Goal: Task Accomplishment & Management: Manage account settings

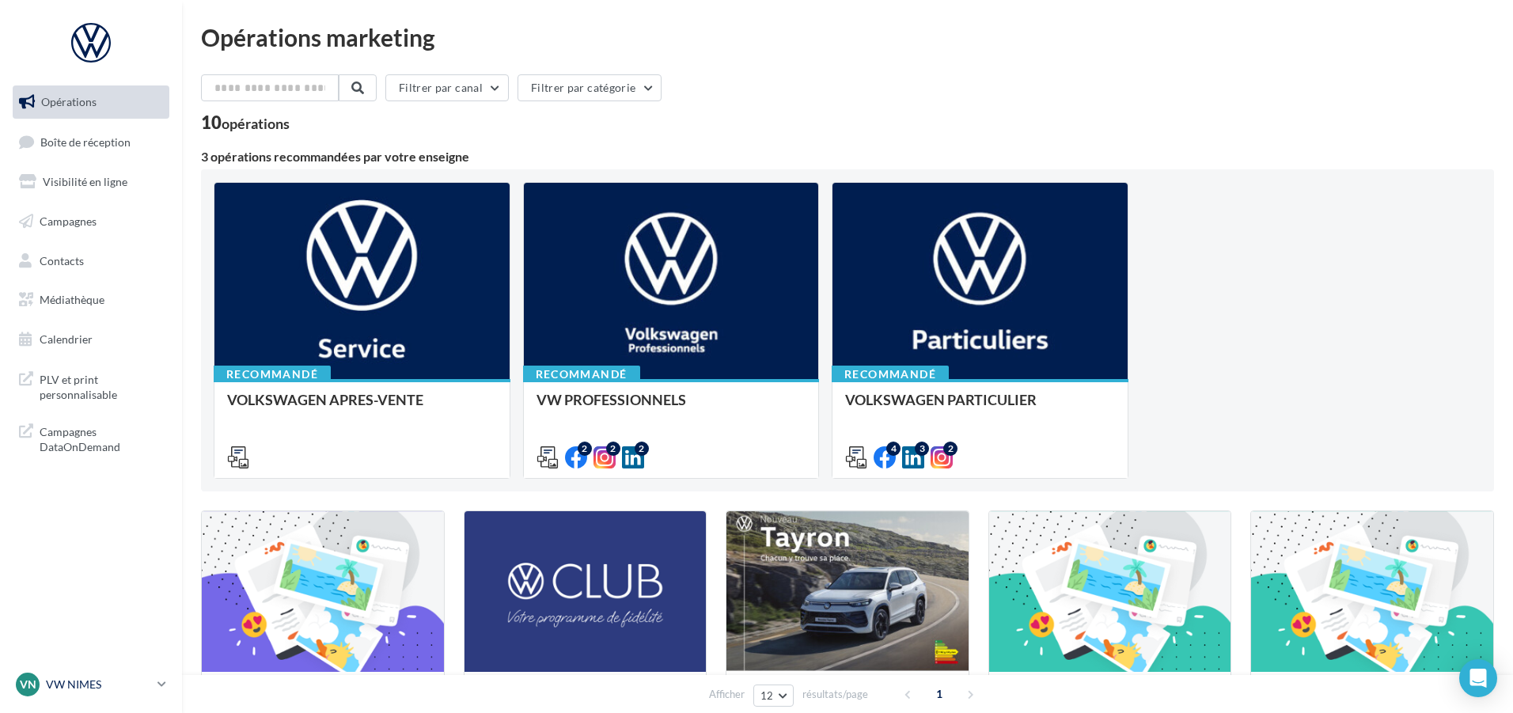
click at [75, 684] on p "VW NIMES" at bounding box center [98, 684] width 105 height 16
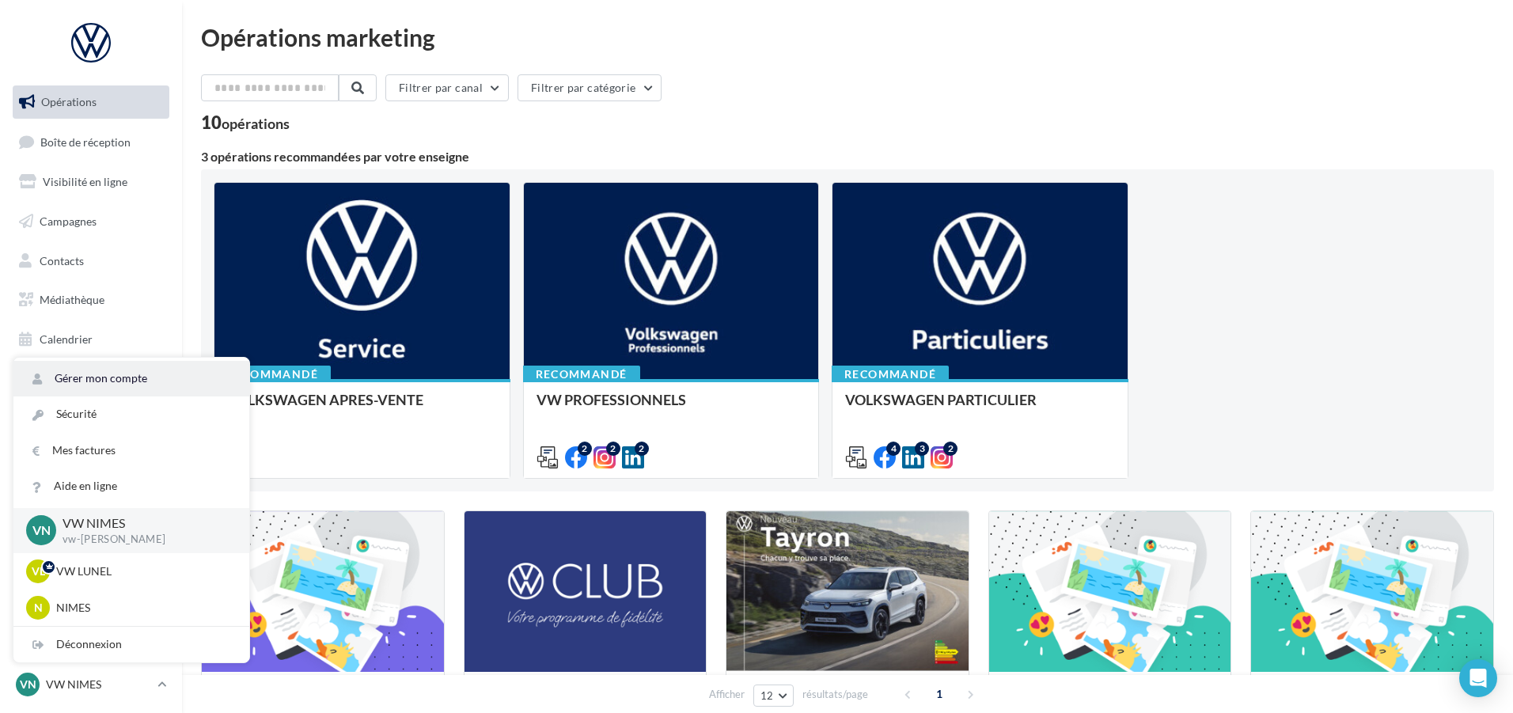
click at [100, 375] on link "Gérer mon compte" at bounding box center [131, 379] width 236 height 36
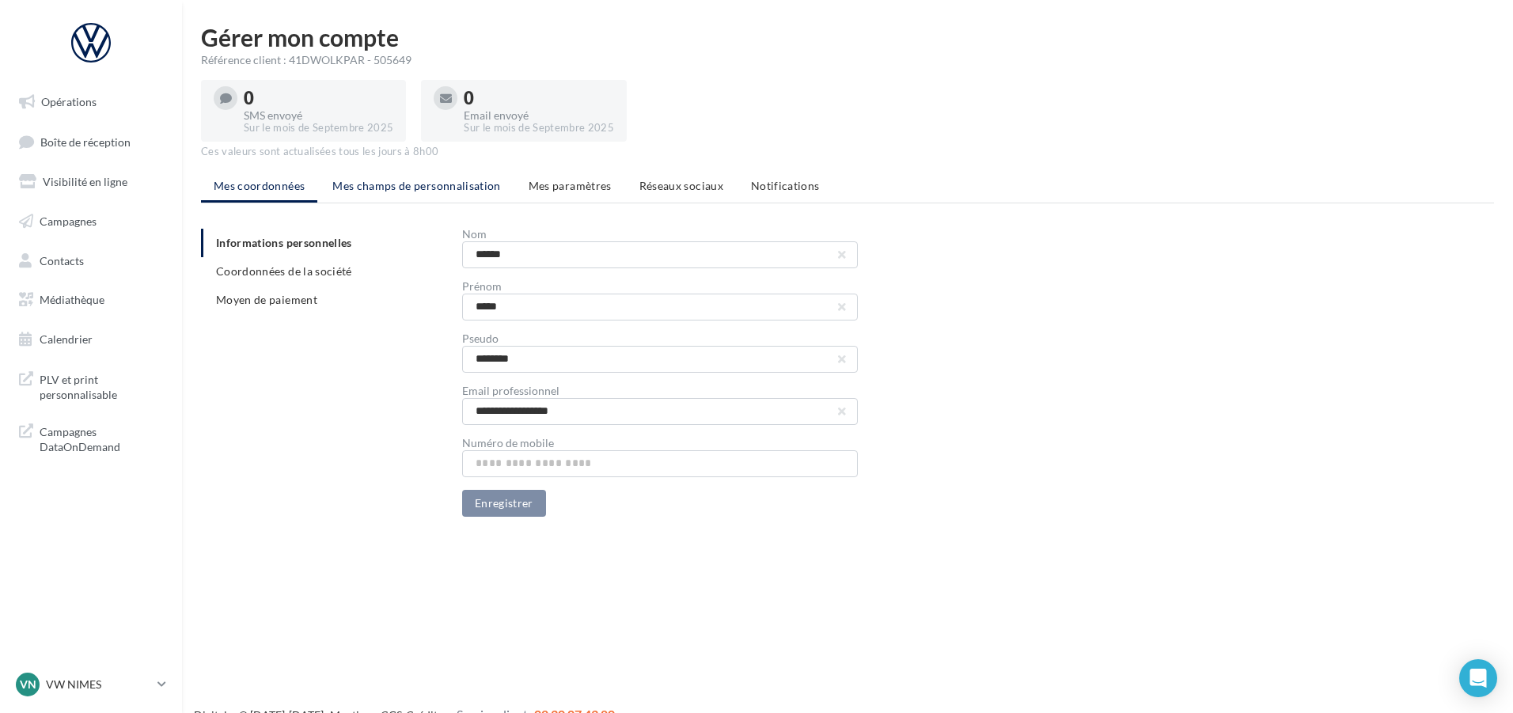
click at [463, 191] on span "Mes champs de personnalisation" at bounding box center [416, 185] width 169 height 13
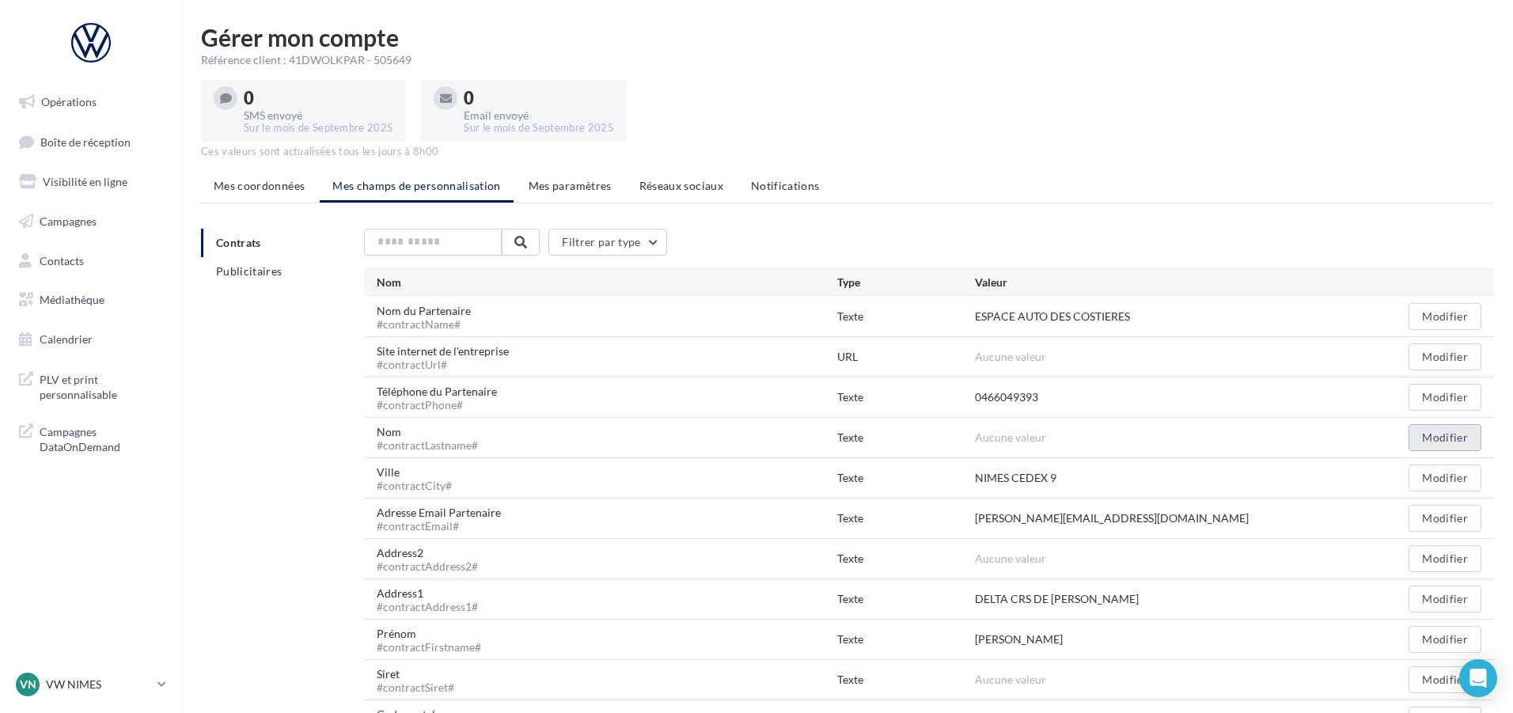
click at [1422, 442] on button "Modifier" at bounding box center [1444, 437] width 73 height 27
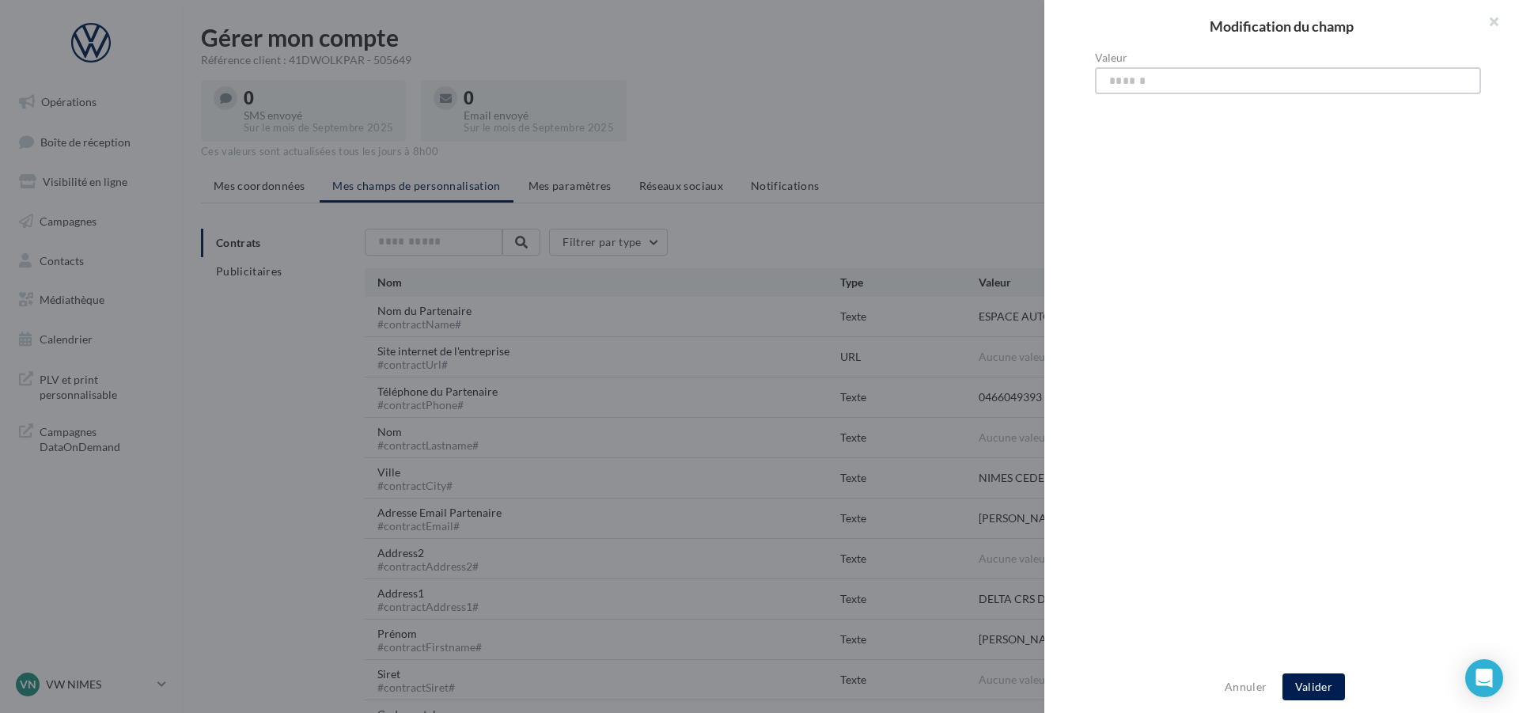
click at [1165, 81] on input "Valeur" at bounding box center [1288, 80] width 386 height 27
type input "**********"
click at [1307, 687] on button "Valider" at bounding box center [1313, 686] width 62 height 27
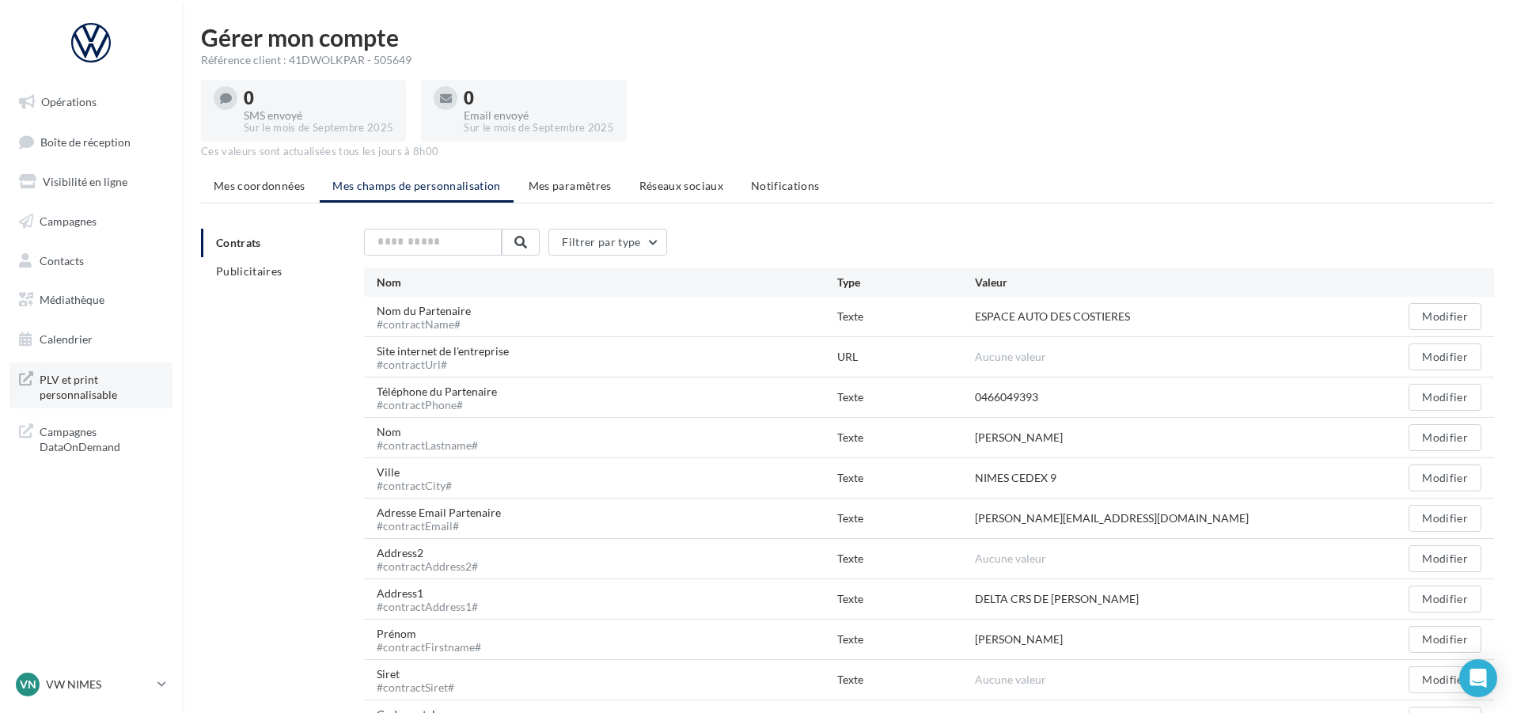
click at [70, 378] on span "PLV et print personnalisable" at bounding box center [101, 386] width 123 height 34
